Goal: Information Seeking & Learning: Learn about a topic

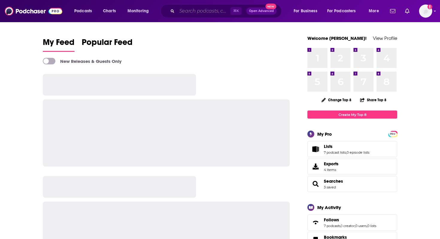
click at [187, 12] on input "Search podcasts, credits, & more..." at bounding box center [204, 11] width 54 height 10
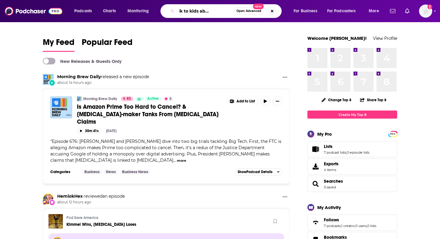
scroll to position [0, 25]
type input "how to talk to kids about anything"
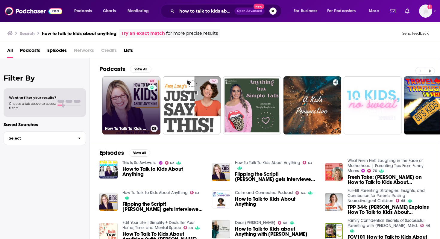
click at [148, 107] on div "63" at bounding box center [153, 102] width 10 height 46
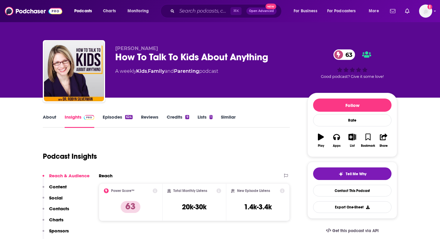
click at [64, 188] on p "Content" at bounding box center [58, 187] width 18 height 6
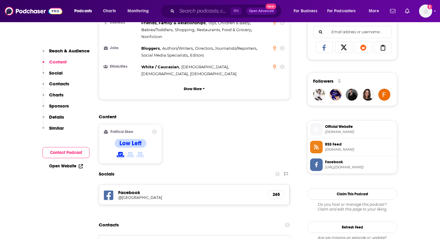
scroll to position [388, 0]
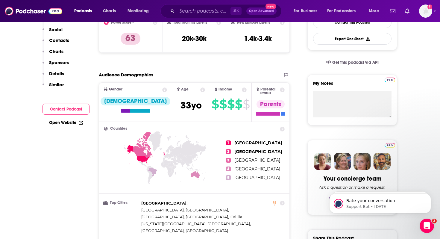
scroll to position [0, 0]
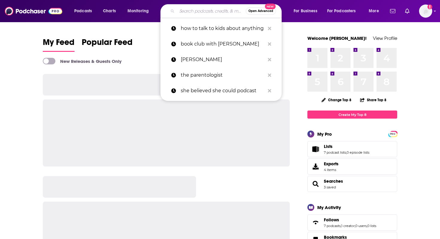
click at [208, 10] on input "Search podcasts, credits, & more..." at bounding box center [211, 11] width 69 height 10
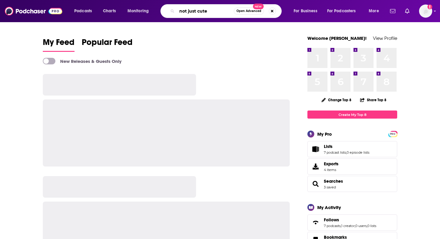
type input "not just cute"
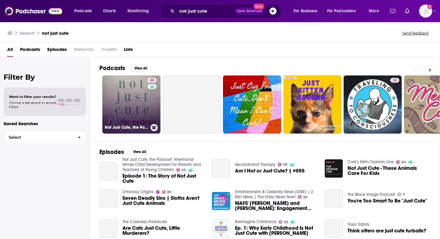
click at [124, 105] on link "45 Not Just Cute, the Podcast: Intentional Whole Child Development for Parents …" at bounding box center [131, 104] width 58 height 58
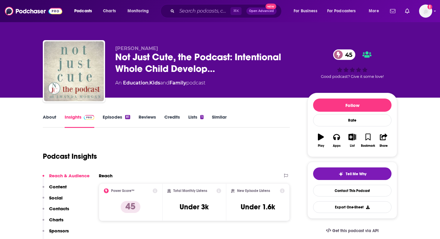
click at [47, 118] on link "About" at bounding box center [49, 121] width 13 height 14
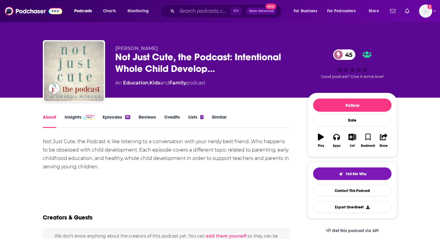
click at [74, 117] on link "Insights" at bounding box center [80, 121] width 30 height 14
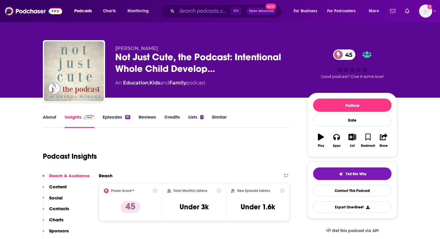
click at [59, 207] on p "Contacts" at bounding box center [59, 209] width 20 height 6
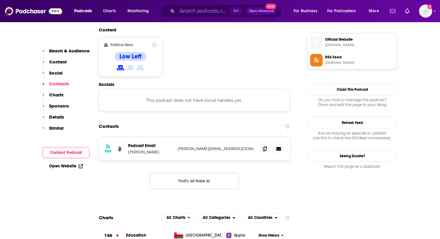
scroll to position [482, 0]
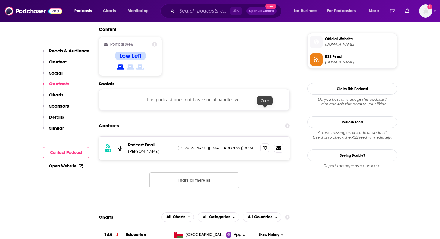
click at [267, 146] on icon at bounding box center [265, 148] width 4 height 5
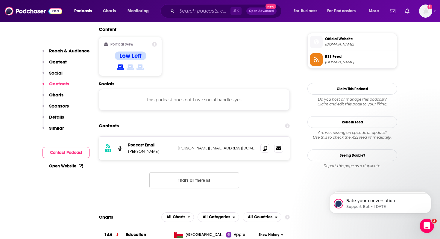
scroll to position [0, 0]
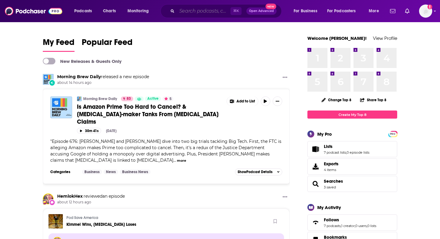
click at [189, 12] on input "Search podcasts, credits, & more..." at bounding box center [204, 11] width 54 height 10
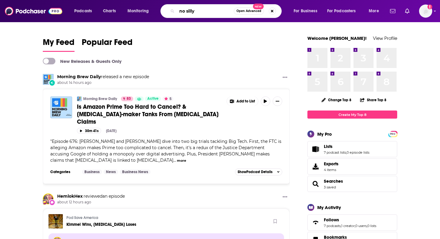
type input "no silly"
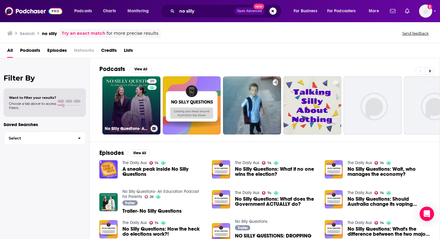
click at [139, 96] on link "29 No Silly Questions- An Education Podcast for Parents" at bounding box center [131, 105] width 58 height 58
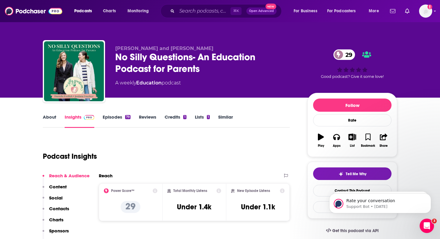
click at [61, 206] on p "Contacts" at bounding box center [59, 209] width 20 height 6
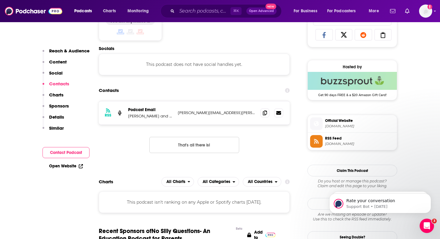
scroll to position [402, 0]
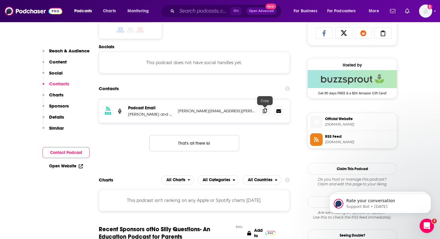
click at [265, 109] on icon at bounding box center [265, 110] width 4 height 5
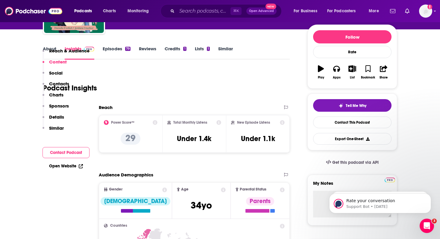
scroll to position [0, 0]
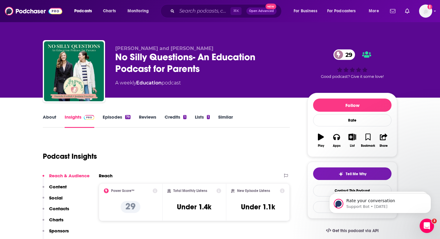
click at [49, 117] on link "About" at bounding box center [49, 121] width 13 height 14
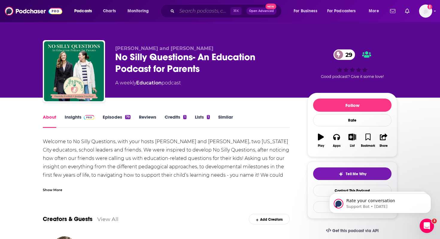
click at [190, 12] on input "Search podcasts, credits, & more..." at bounding box center [204, 11] width 54 height 10
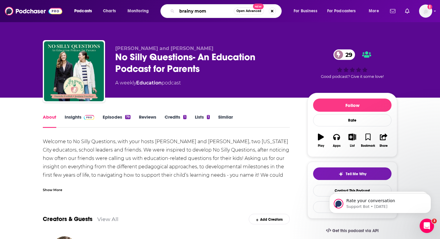
type input "brainy moms"
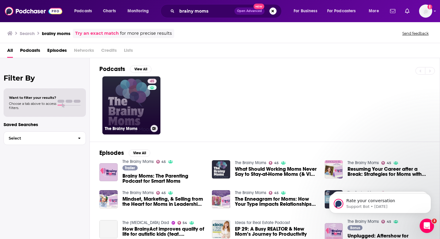
click at [110, 111] on link "45 The Brainy Moms" at bounding box center [131, 105] width 58 height 58
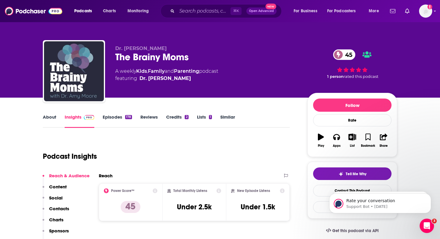
click at [61, 208] on p "Contacts" at bounding box center [59, 209] width 20 height 6
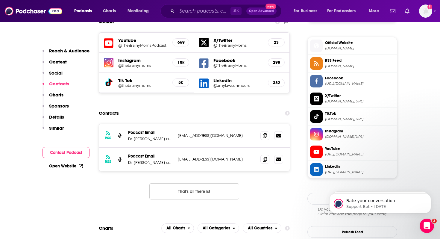
scroll to position [527, 0]
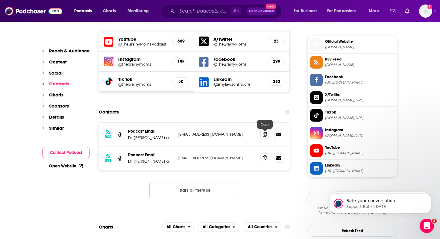
click at [264, 155] on icon at bounding box center [265, 157] width 4 height 5
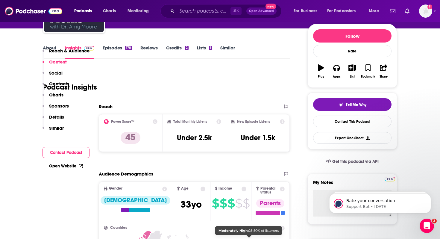
scroll to position [0, 0]
